Goal: Task Accomplishment & Management: Manage account settings

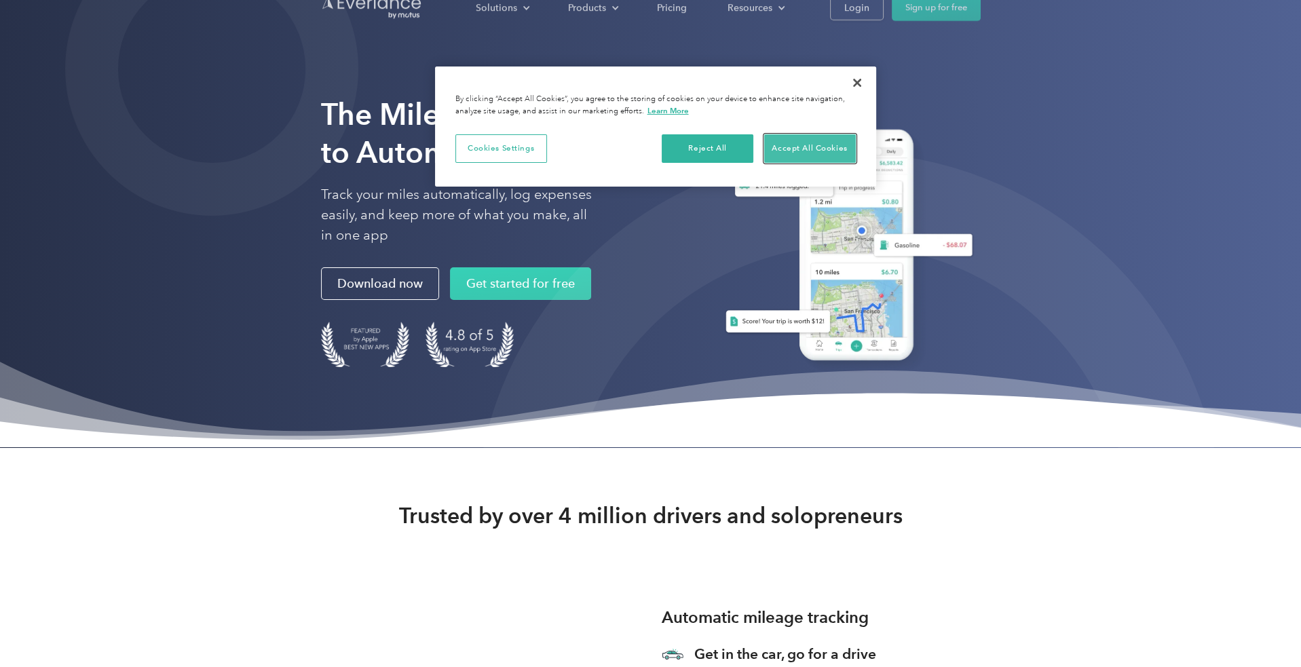
click at [828, 149] on button "Accept All Cookies" at bounding box center [810, 148] width 92 height 29
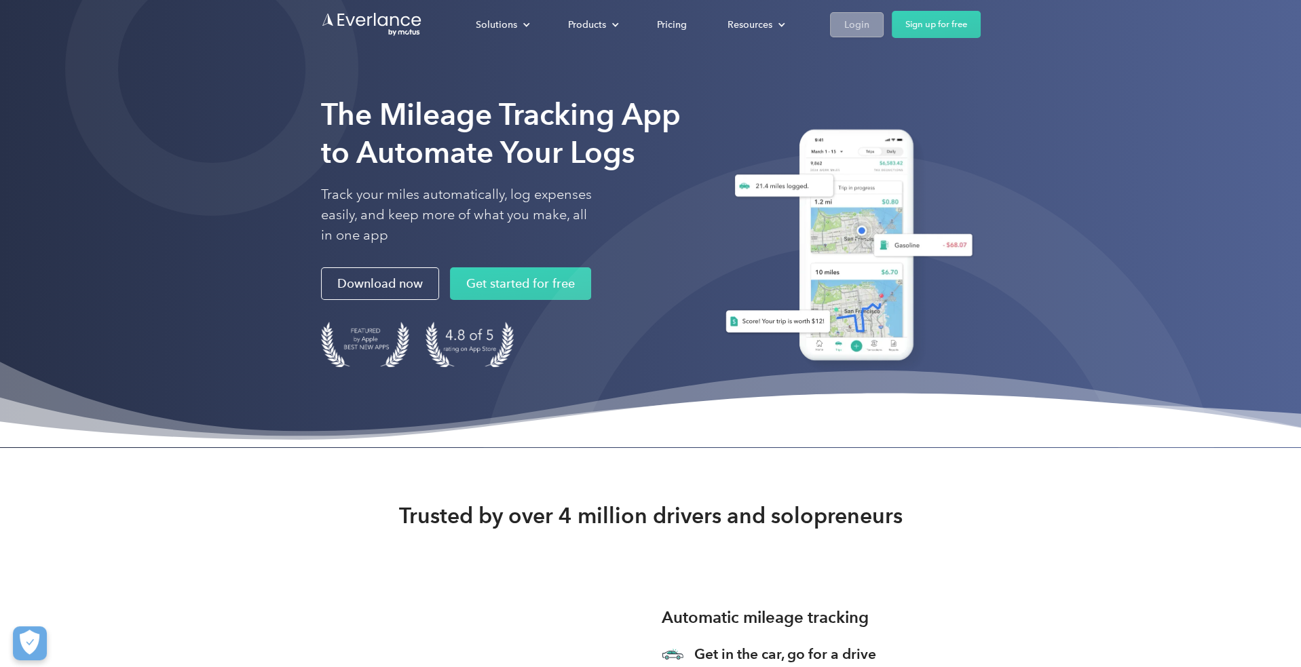
click at [870, 26] on div "Login" at bounding box center [856, 24] width 25 height 17
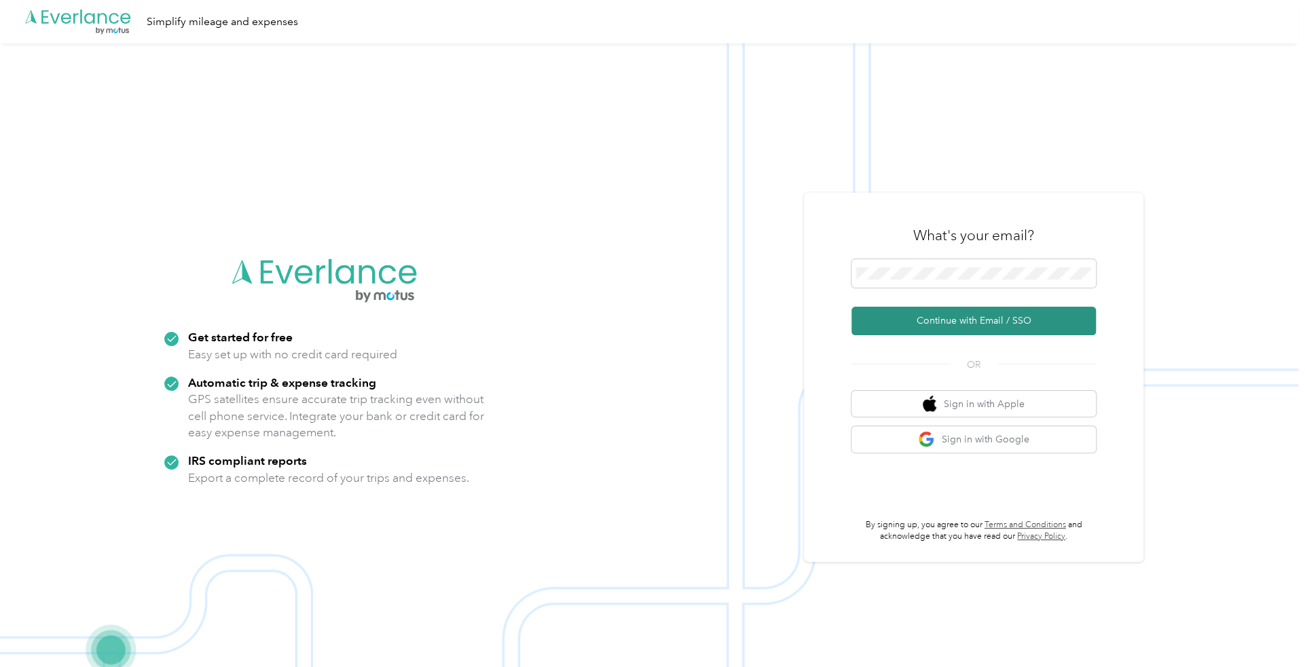
click at [881, 312] on button "Continue with Email / SSO" at bounding box center [973, 321] width 244 height 29
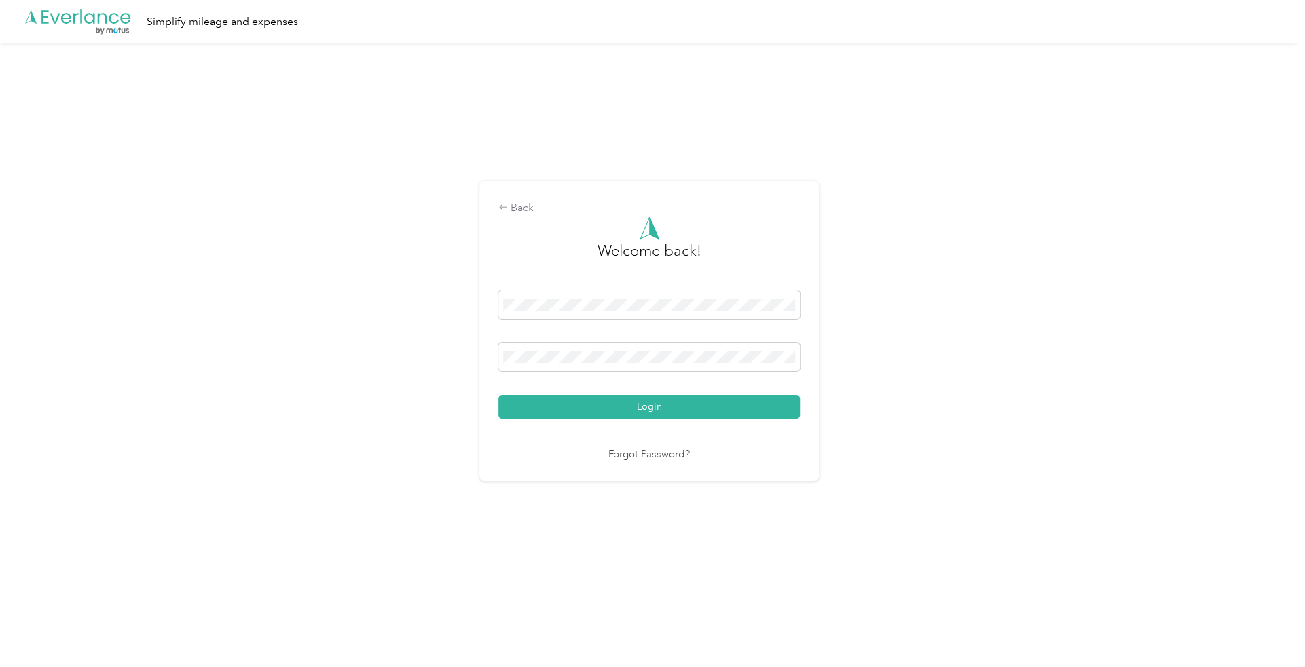
click at [594, 393] on div "Login" at bounding box center [648, 355] width 301 height 128
drag, startPoint x: 600, startPoint y: 407, endPoint x: 762, endPoint y: 225, distance: 243.8
click at [600, 408] on button "Login" at bounding box center [648, 407] width 301 height 24
